Goal: Transaction & Acquisition: Purchase product/service

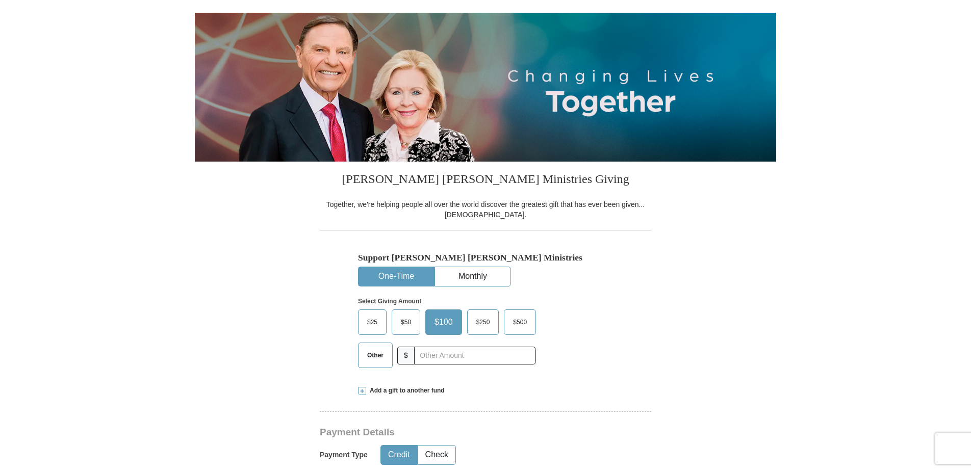
scroll to position [102, 0]
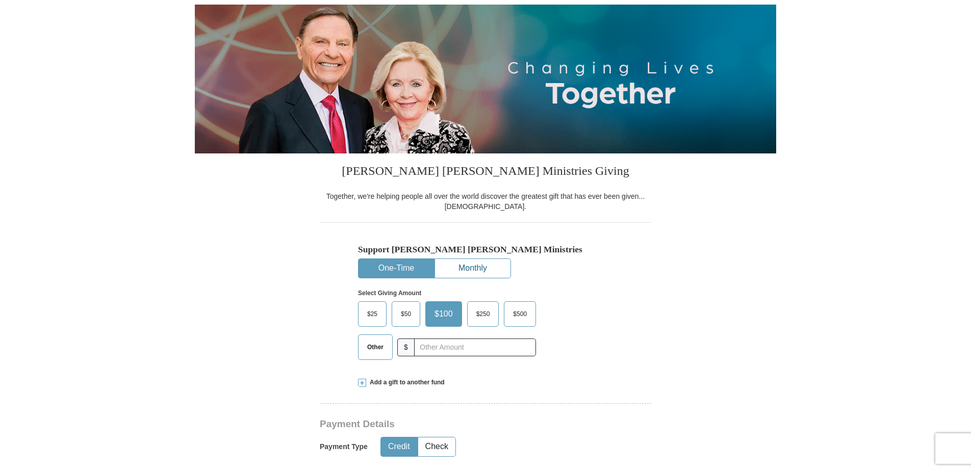
click at [474, 268] on button "Monthly" at bounding box center [472, 268] width 75 height 19
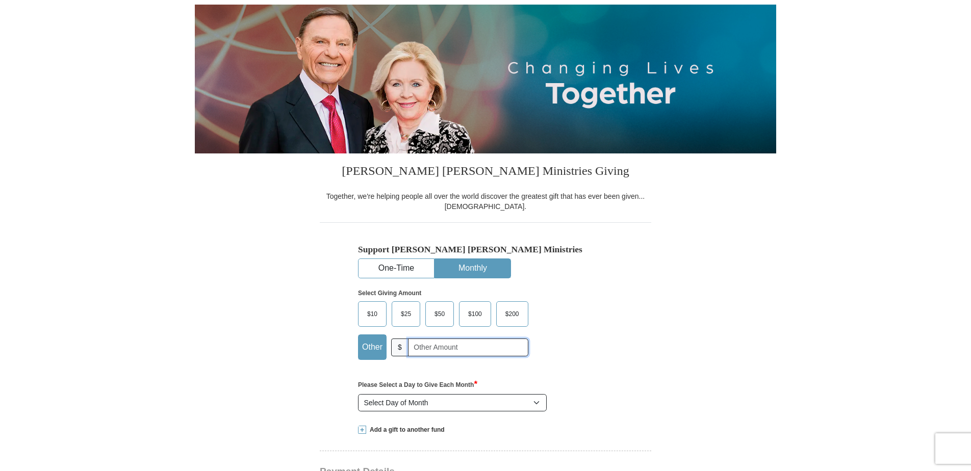
click at [418, 348] on input "text" at bounding box center [468, 348] width 120 height 18
type input "20"
click at [446, 405] on select "Select Day of Month 1 2 3 4 5 6 7 8 9 10 11 12 13 14 15 16 17 18 19 20 21 22 23…" at bounding box center [452, 402] width 189 height 17
select select "20"
click at [358, 395] on select "Select Day of Month 1 2 3 4 5 6 7 8 9 10 11 12 13 14 15 16 17 18 19 20 21 22 23…" at bounding box center [452, 402] width 189 height 17
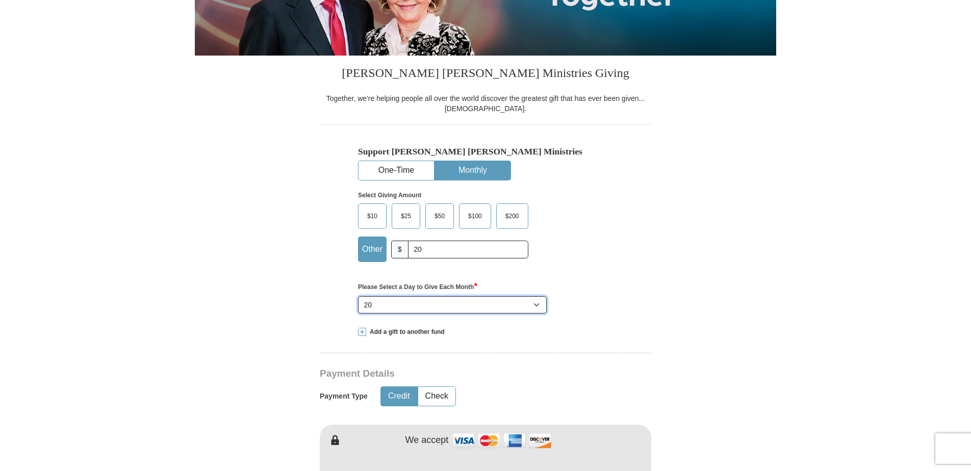
scroll to position [204, 0]
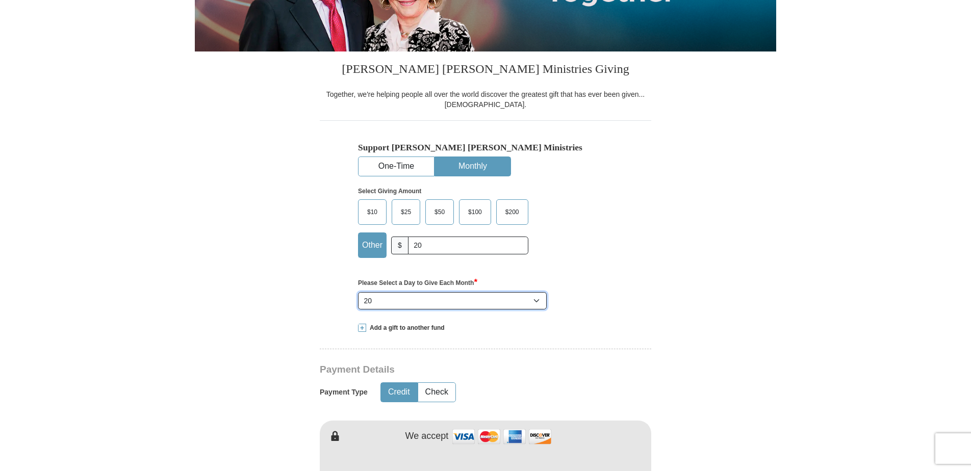
click at [536, 302] on select "Select Day of Month 1 2 3 4 5 6 7 8 9 10 11 12 13 14 15 16 17 18 19 20 21 22 23…" at bounding box center [452, 300] width 189 height 17
click at [358, 293] on select "Select Day of Month 1 2 3 4 5 6 7 8 9 10 11 12 13 14 15 16 17 18 19 20 21 22 23…" at bounding box center [452, 300] width 189 height 17
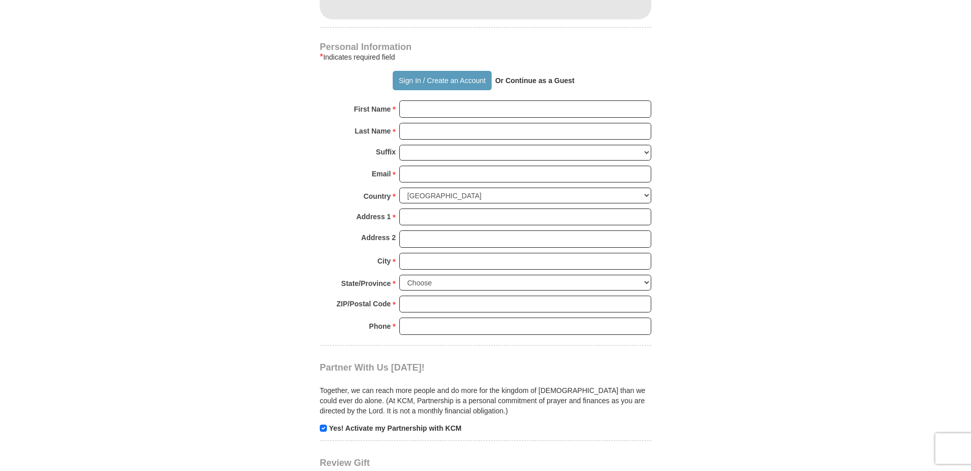
scroll to position [765, 0]
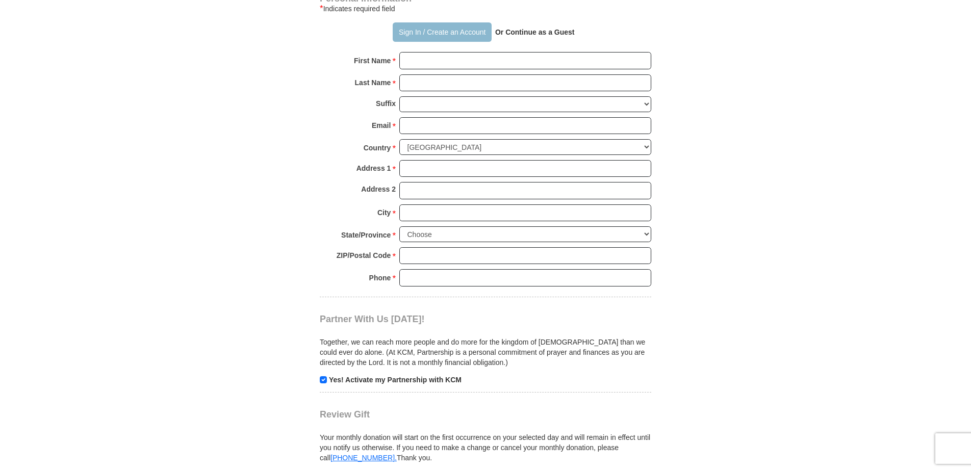
click at [416, 29] on button "Sign In / Create an Account" at bounding box center [442, 31] width 98 height 19
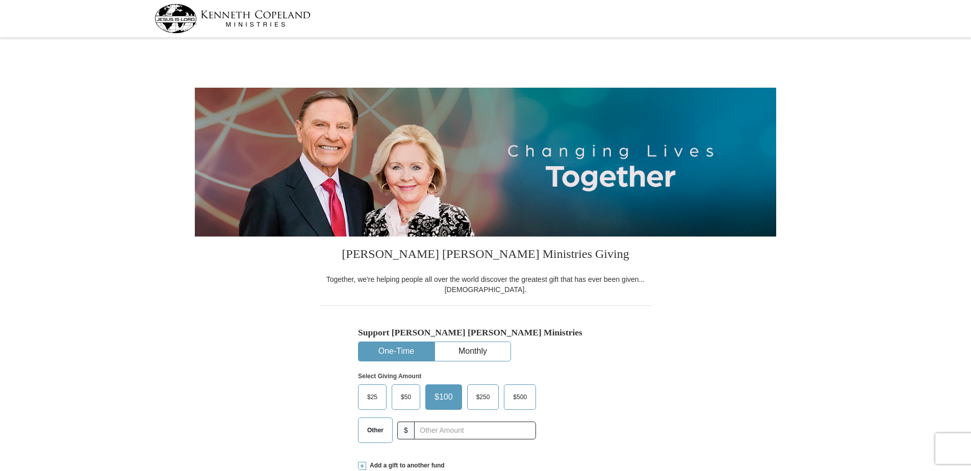
select select "TX"
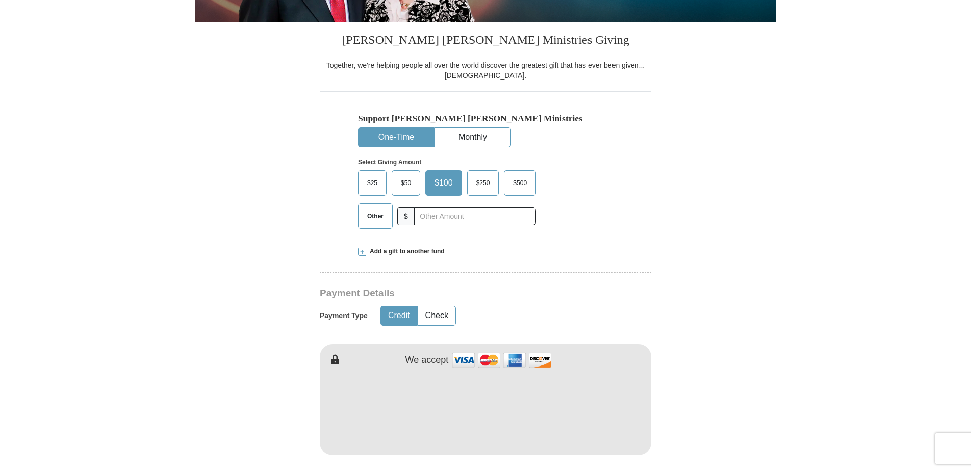
scroll to position [204, 0]
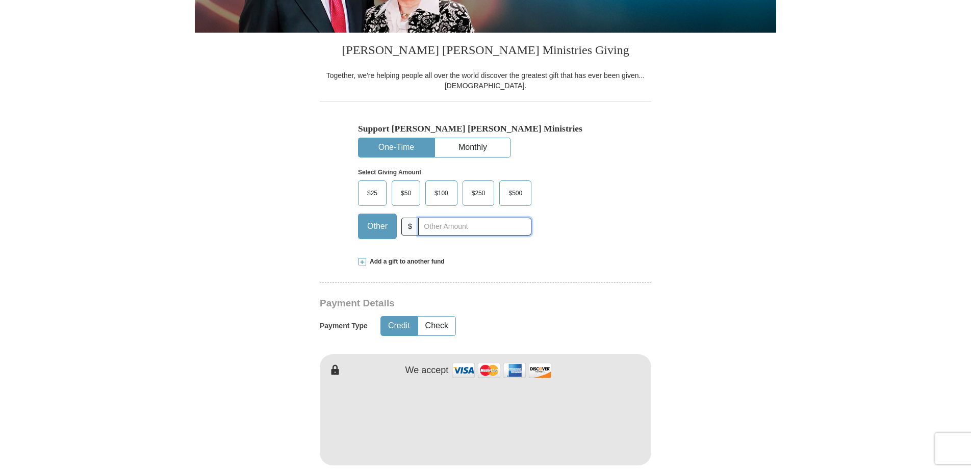
click at [440, 228] on input "text" at bounding box center [474, 227] width 113 height 18
type input "20"
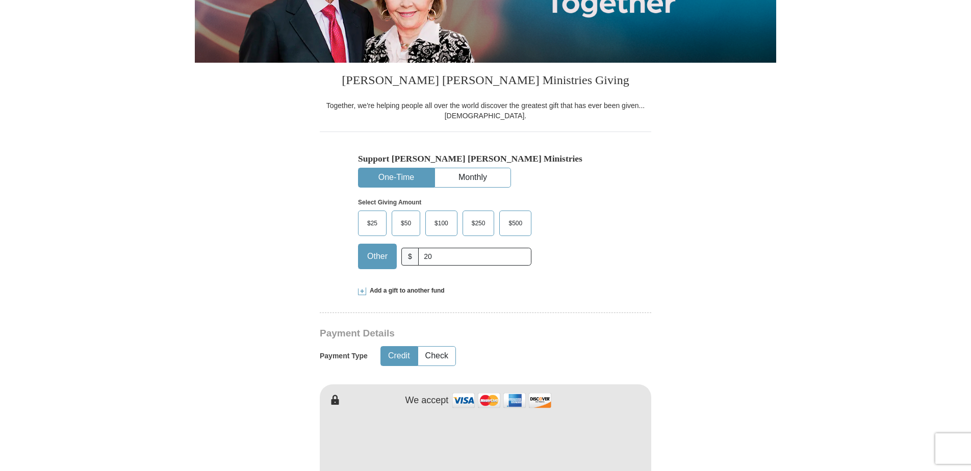
scroll to position [102, 0]
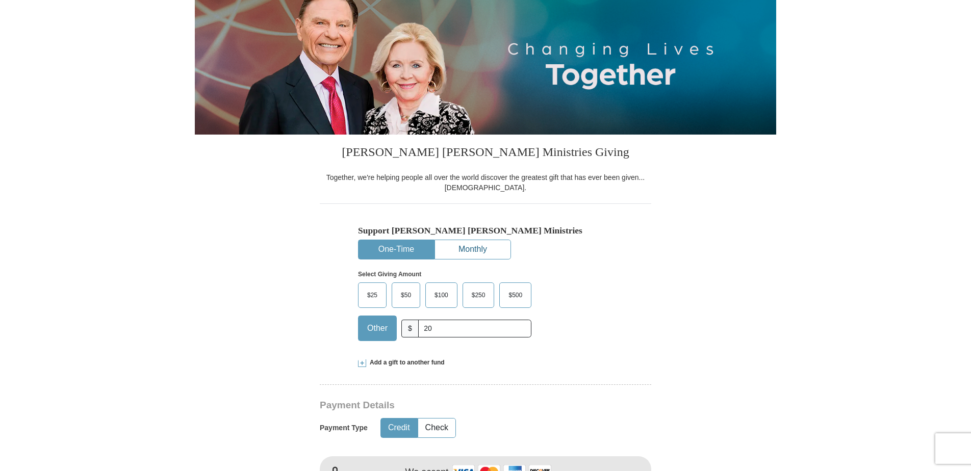
click at [471, 250] on button "Monthly" at bounding box center [472, 249] width 75 height 19
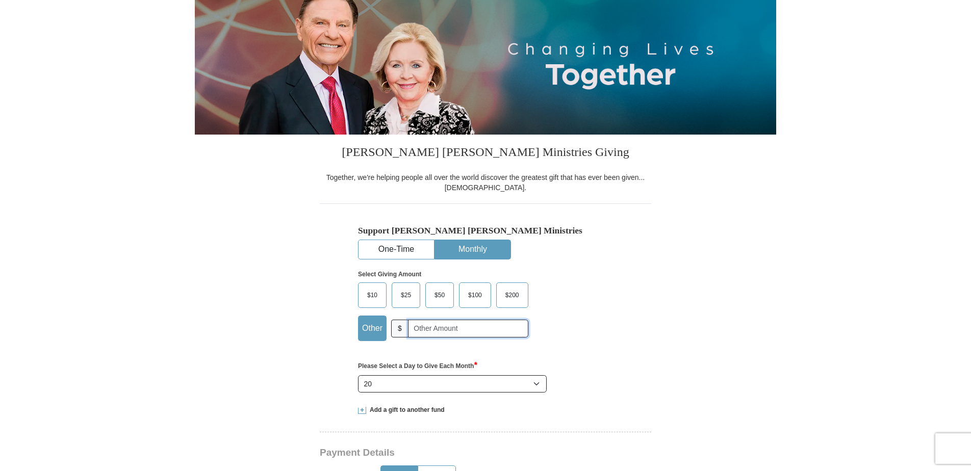
click at [419, 327] on input "text" at bounding box center [468, 329] width 120 height 18
type input "20"
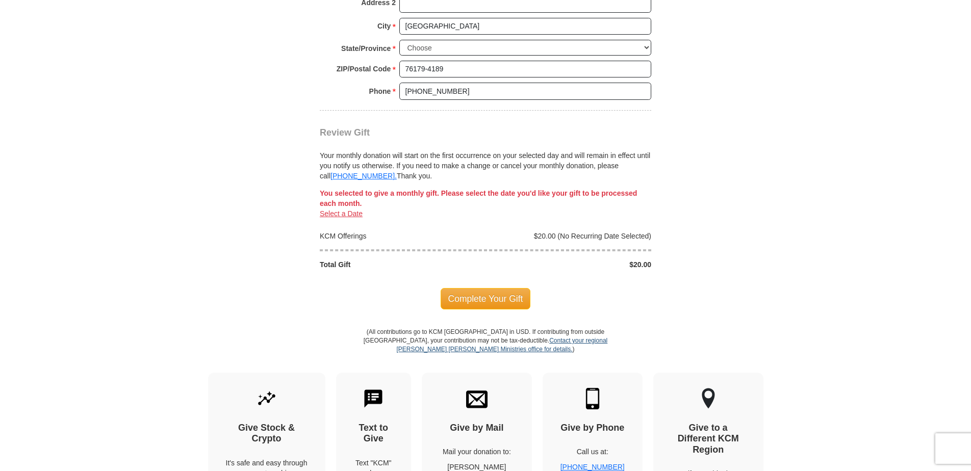
scroll to position [1020, 0]
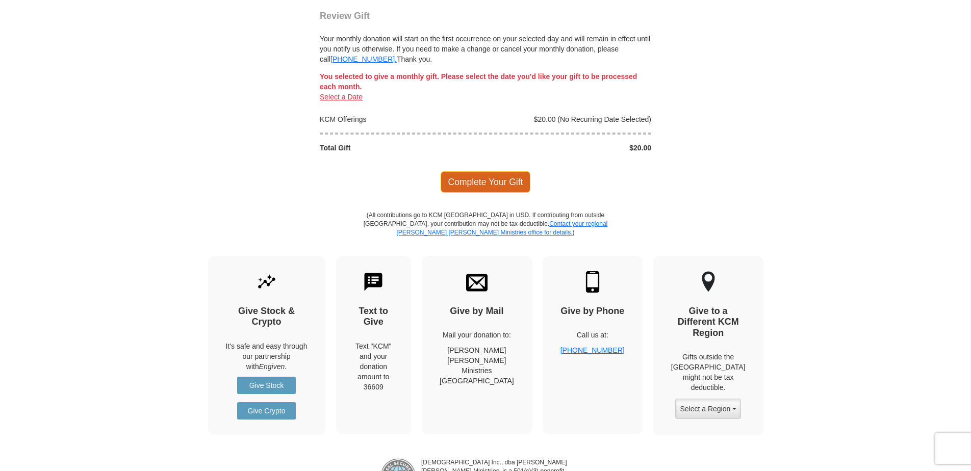
click at [472, 185] on span "Complete Your Gift" at bounding box center [486, 181] width 90 height 21
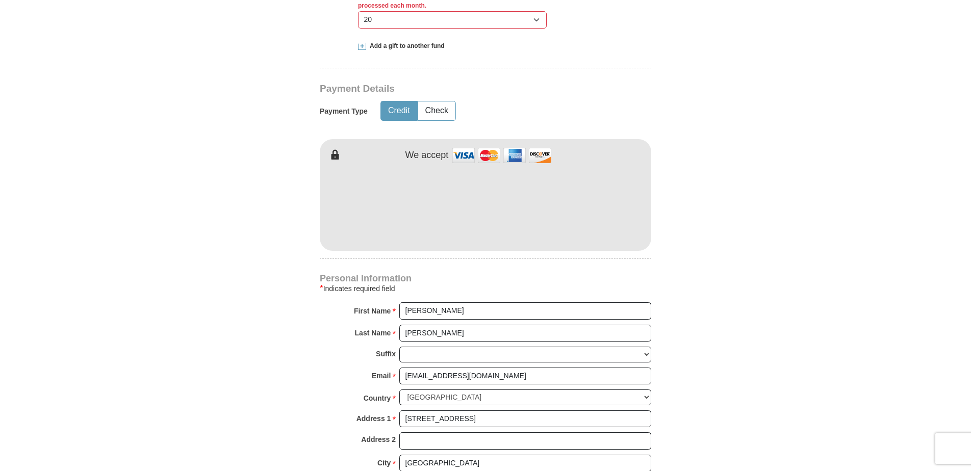
scroll to position [476, 0]
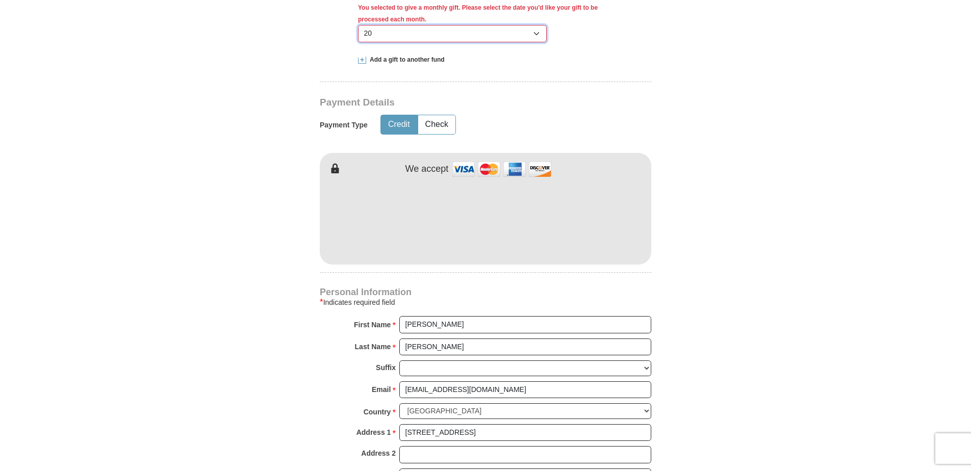
click at [435, 33] on select "Select Day of Month 1 2 3 4 5 6 7 8 9 10 11 12 13 14 15 16 17 18 19 20 21 22 23…" at bounding box center [452, 33] width 189 height 17
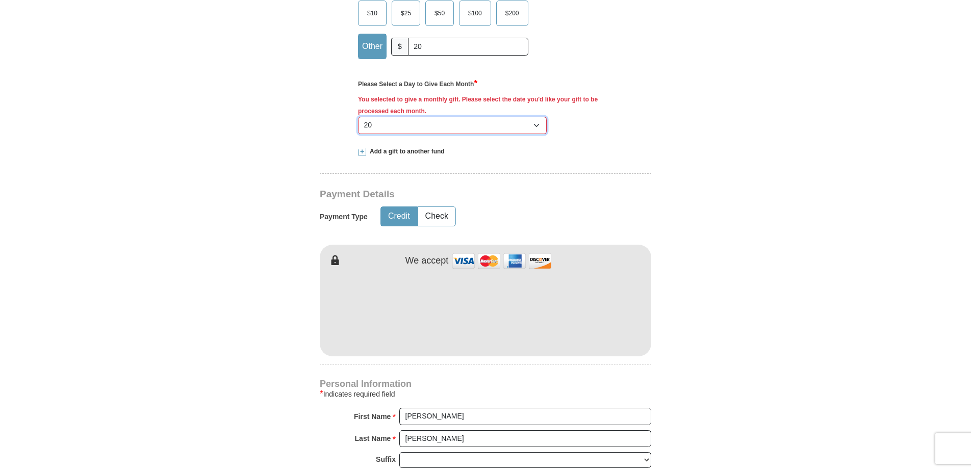
scroll to position [374, 0]
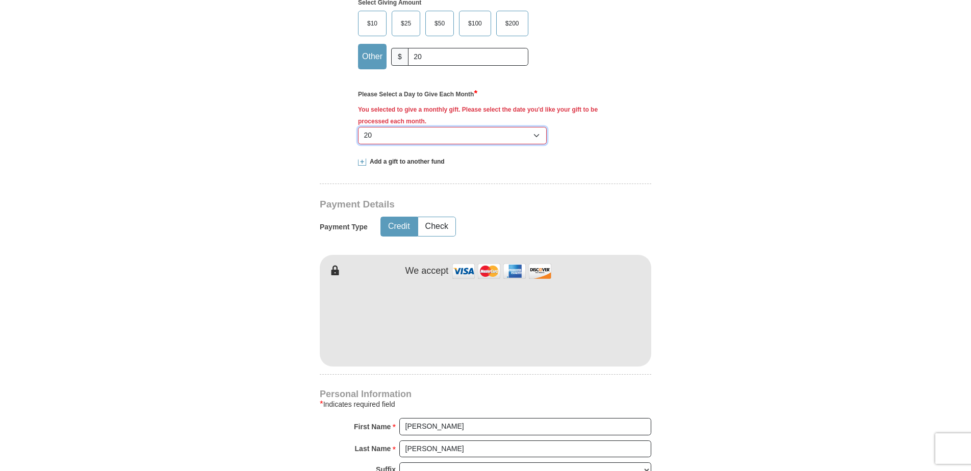
click at [498, 136] on select "Select Day of Month 1 2 3 4 5 6 7 8 9 10 11 12 13 14 15 16 17 18 19 20 21 22 23…" at bounding box center [452, 135] width 189 height 17
click at [358, 128] on select "Select Day of Month 1 2 3 4 5 6 7 8 9 10 11 12 13 14 15 16 17 18 19 20 21 22 23…" at bounding box center [452, 135] width 189 height 17
click at [465, 174] on div "Kenneth Copeland Ministries Giving Together, we're helping people all over the …" at bounding box center [486, 394] width 332 height 1063
click at [420, 137] on select "Select Day of Month 1 2 3 4 5 6 7 8 9 10 11 12 13 14 15 16 17 18 19 20 21 22 23…" at bounding box center [452, 135] width 189 height 17
click at [358, 128] on select "Select Day of Month 1 2 3 4 5 6 7 8 9 10 11 12 13 14 15 16 17 18 19 20 21 22 23…" at bounding box center [452, 135] width 189 height 17
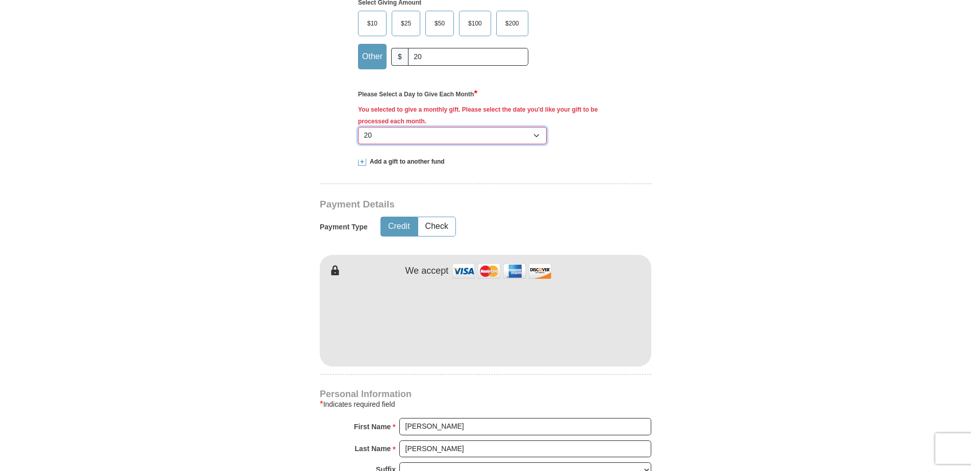
click at [391, 140] on select "Select Day of Month 1 2 3 4 5 6 7 8 9 10 11 12 13 14 15 16 17 18 19 20 21 22 23…" at bounding box center [452, 135] width 189 height 17
click at [358, 127] on select "Select Day of Month 1 2 3 4 5 6 7 8 9 10 11 12 13 14 15 16 17 18 19 20 21 22 23…" at bounding box center [452, 135] width 189 height 17
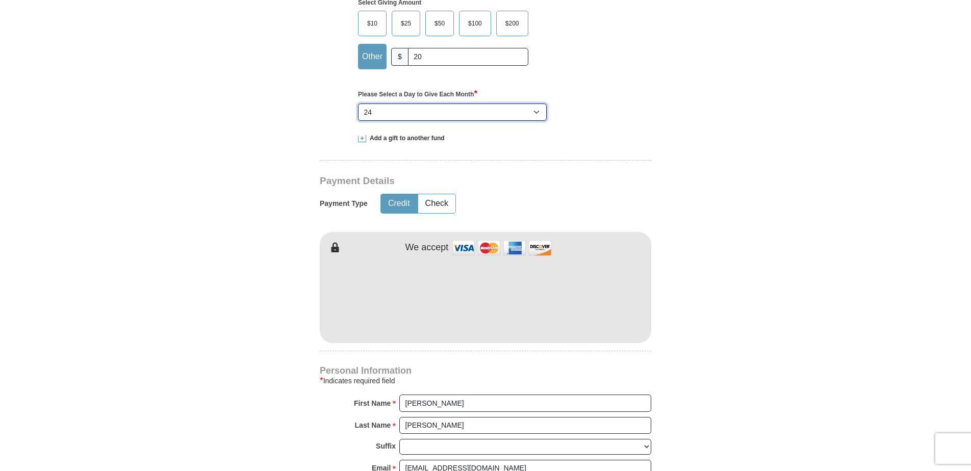
click at [398, 110] on select "Select Day of Month 1 2 3 4 5 6 7 8 9 10 11 12 13 14 15 16 17 18 19 20 21 22 23…" at bounding box center [452, 112] width 189 height 17
select select "20"
click at [358, 104] on select "Select Day of Month 1 2 3 4 5 6 7 8 9 10 11 12 13 14 15 16 17 18 19 20 21 22 23…" at bounding box center [452, 112] width 189 height 17
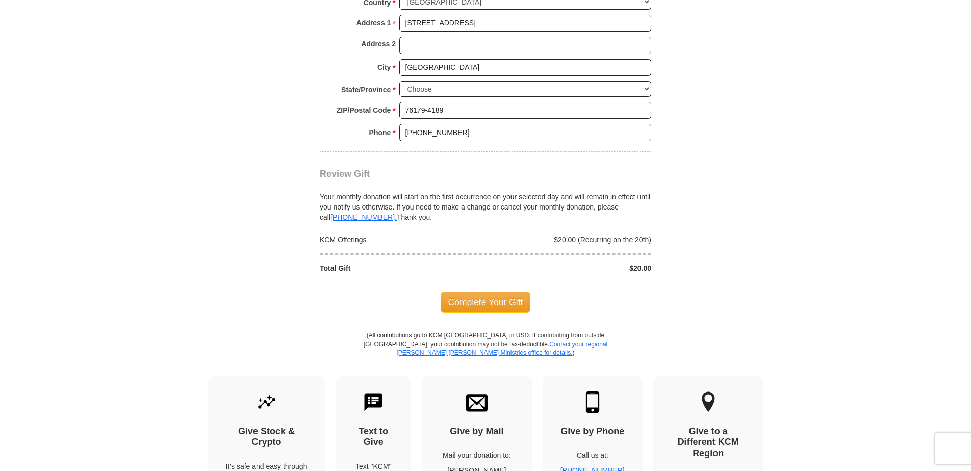
scroll to position [1037, 0]
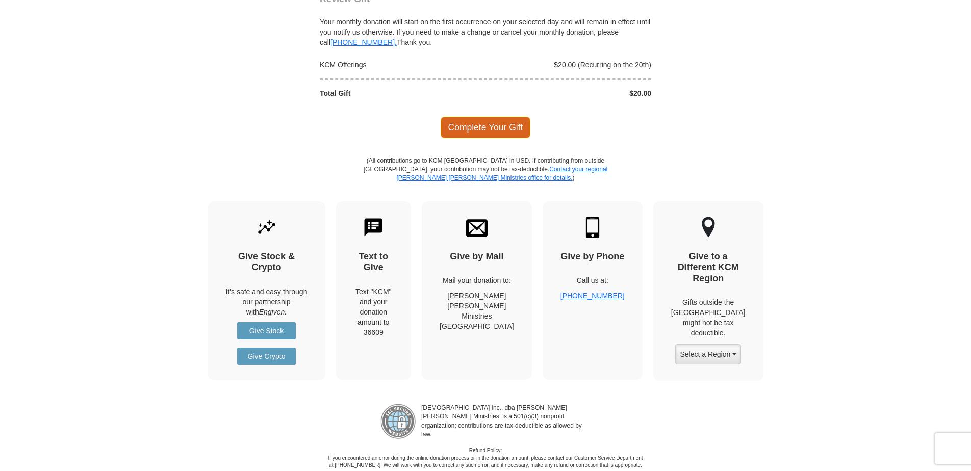
click at [468, 122] on span "Complete Your Gift" at bounding box center [486, 127] width 90 height 21
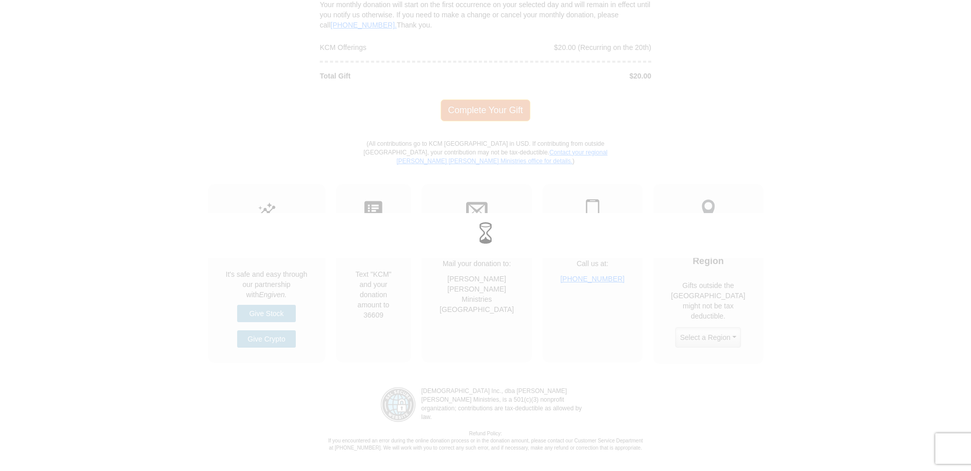
scroll to position [1020, 0]
